Goal: Find contact information: Find contact information

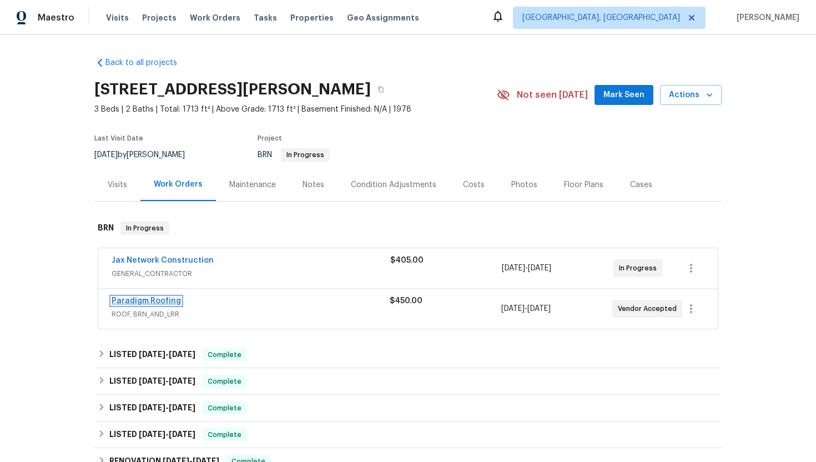
click at [161, 300] on link "Paradigm Roofing" at bounding box center [146, 301] width 69 height 8
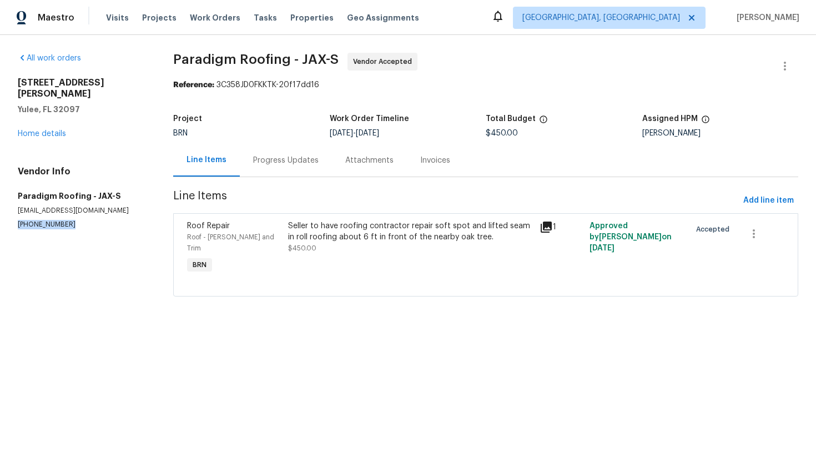
drag, startPoint x: 16, startPoint y: 213, endPoint x: 84, endPoint y: 213, distance: 67.7
click at [84, 213] on div "All work orders [STREET_ADDRESS][PERSON_NAME][PERSON_NAME] Home details Vendor …" at bounding box center [408, 181] width 816 height 293
copy p "[PHONE_NUMBER]"
click at [320, 174] on div "Progress Updates" at bounding box center [286, 160] width 92 height 33
